Goal: Task Accomplishment & Management: Manage account settings

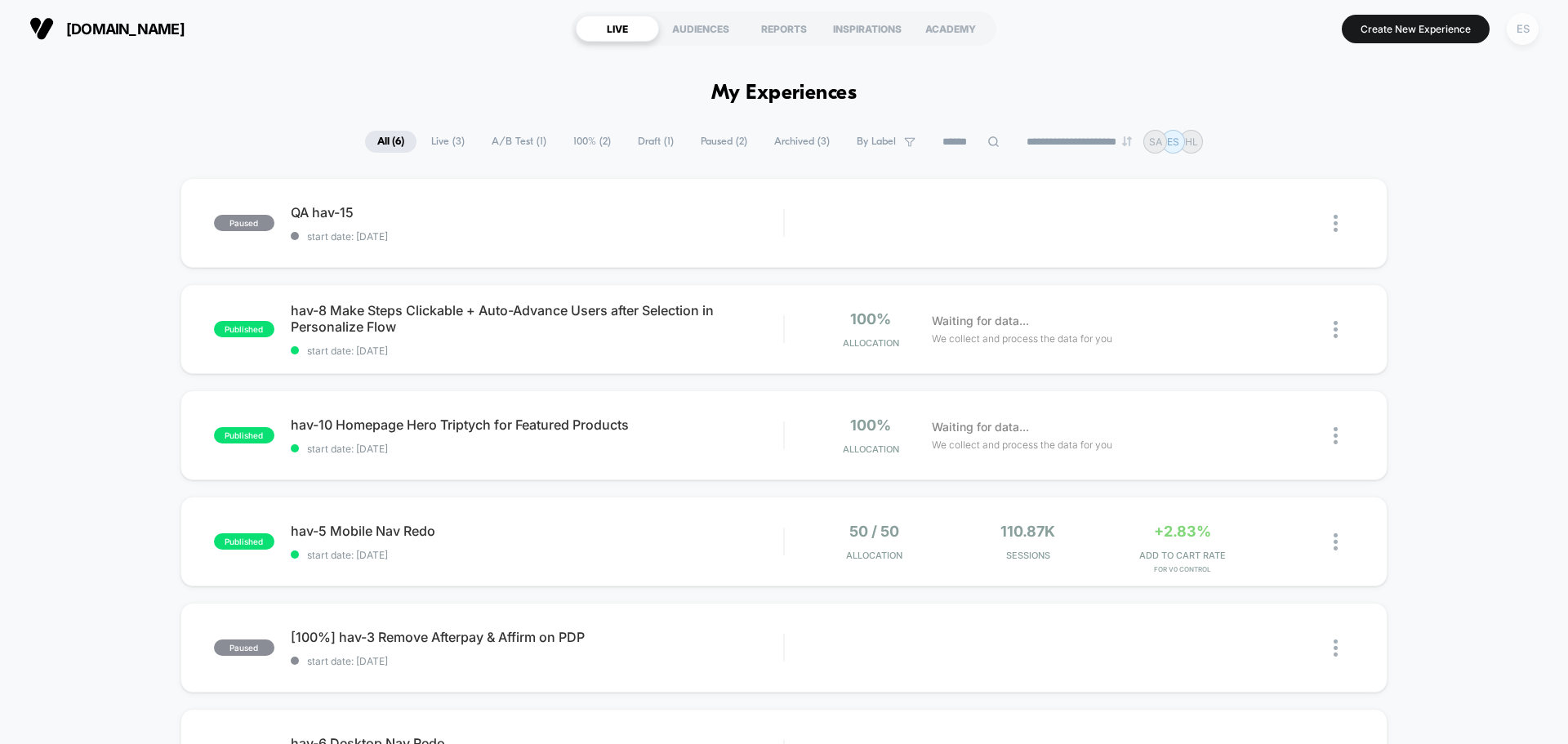
click at [1528, 43] on div "ES" at bounding box center [1523, 28] width 32 height 32
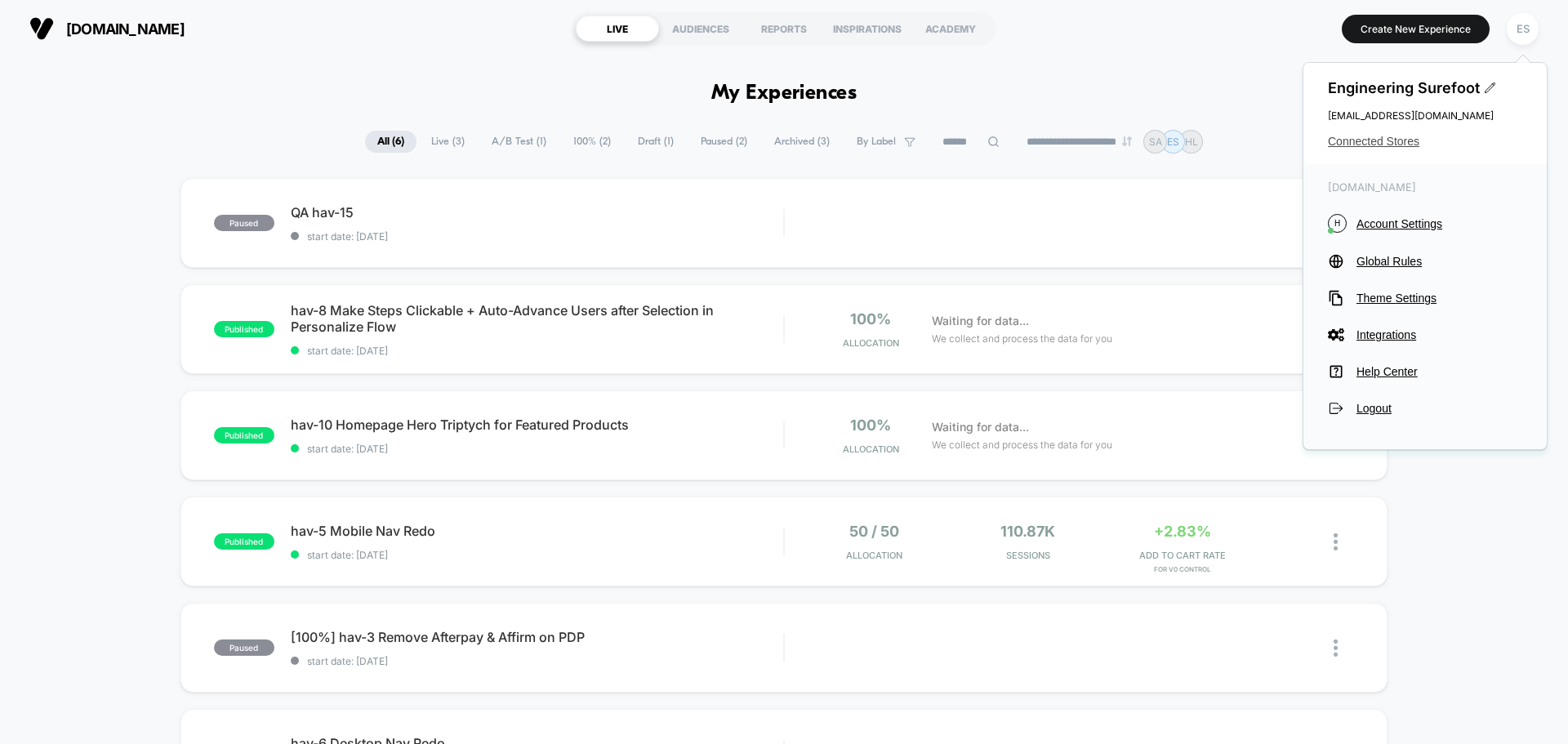
click at [1394, 146] on span "Connected Stores" at bounding box center [1425, 141] width 195 height 13
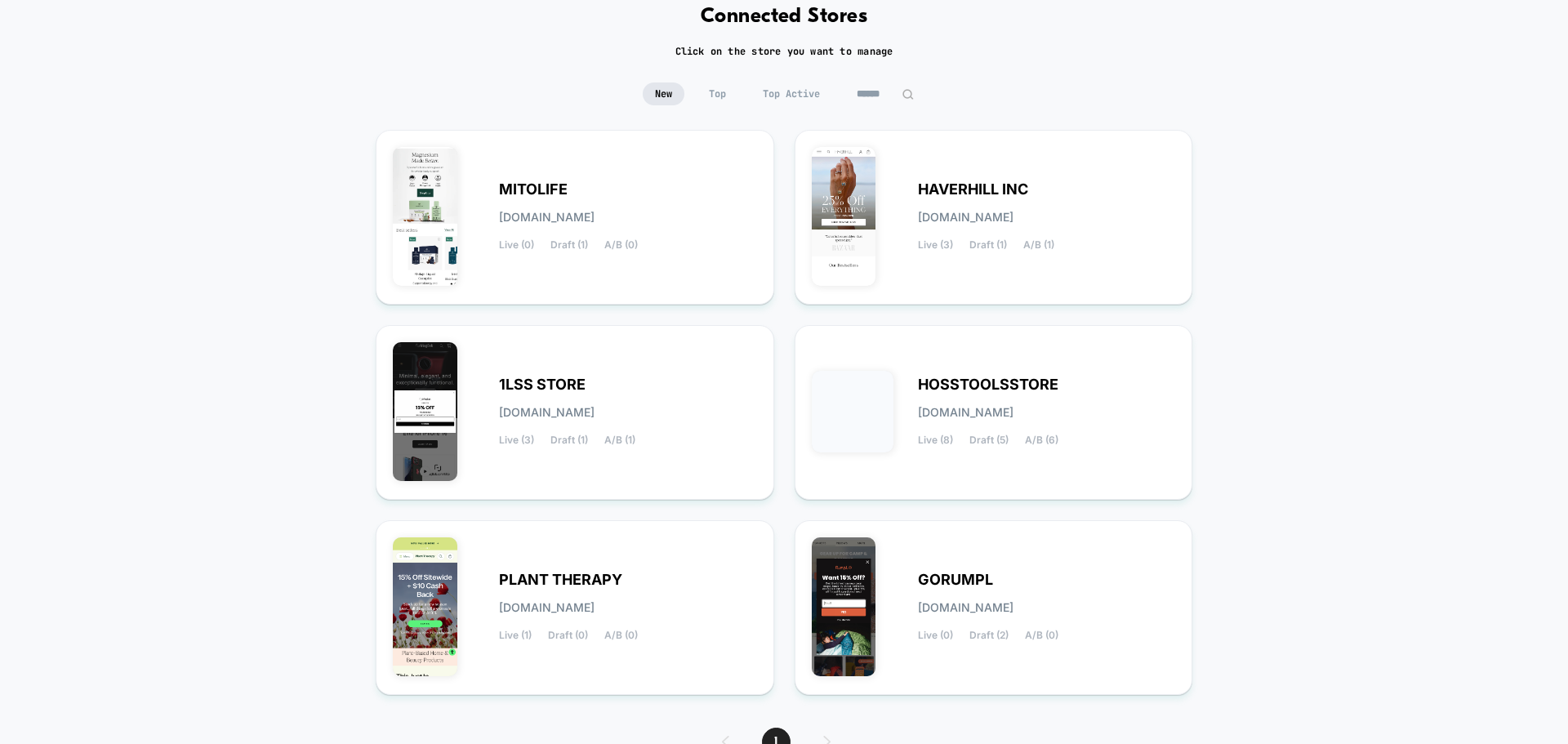
scroll to position [172, 0]
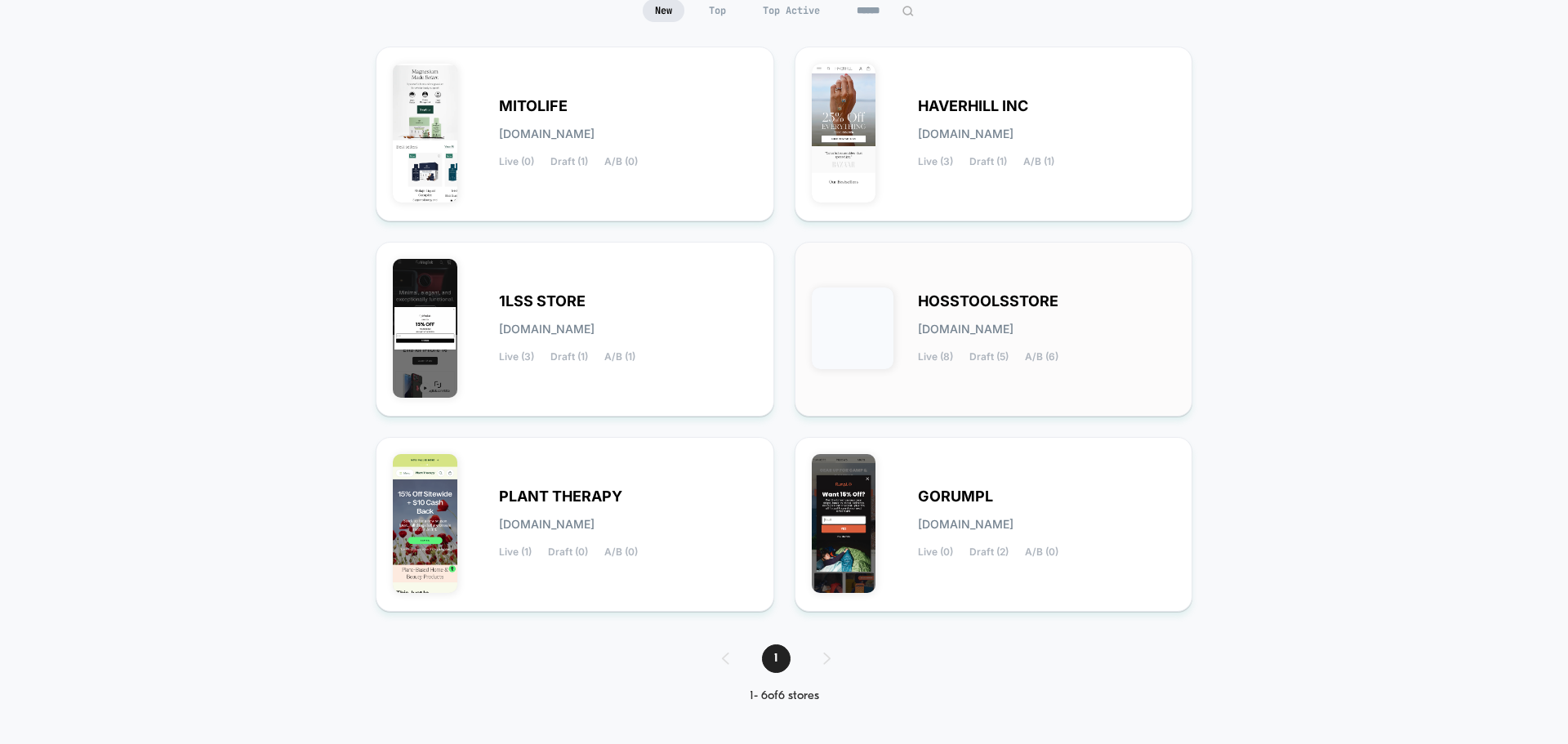
click at [1004, 307] on span "HOSSTOOLSSTORE" at bounding box center [988, 301] width 141 height 12
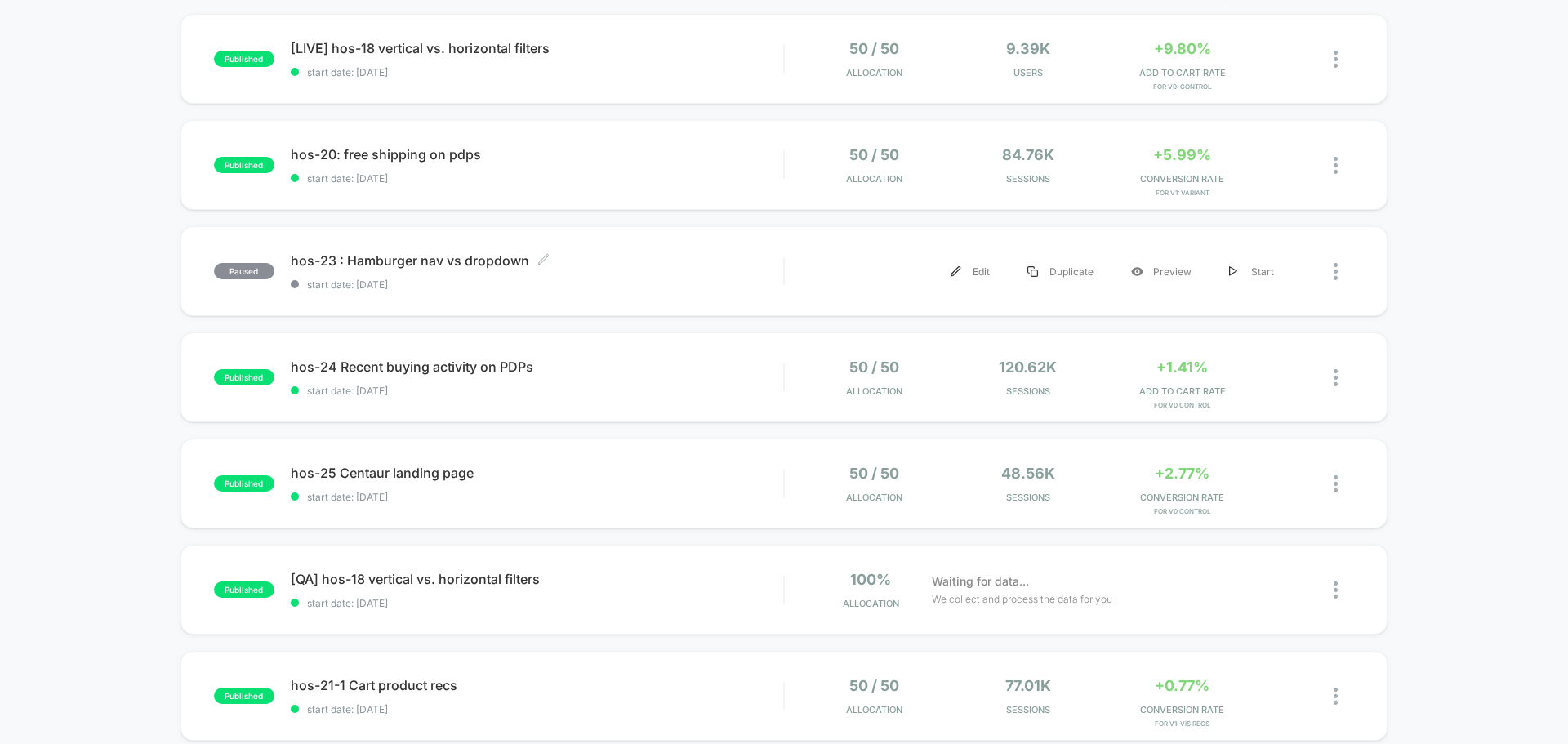
scroll to position [409, 0]
